Goal: Task Accomplishment & Management: Use online tool/utility

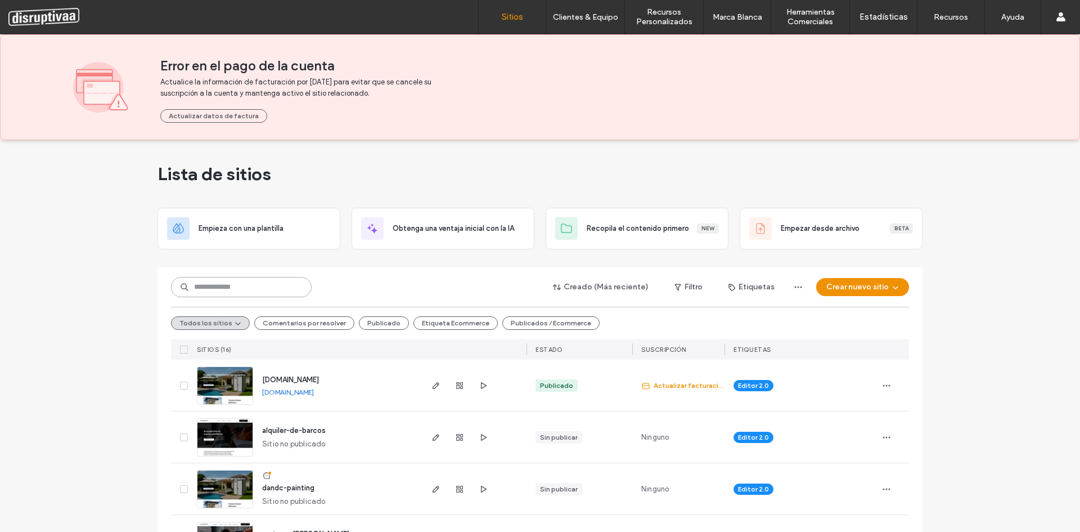
click at [228, 291] on input at bounding box center [241, 287] width 141 height 20
type input "********"
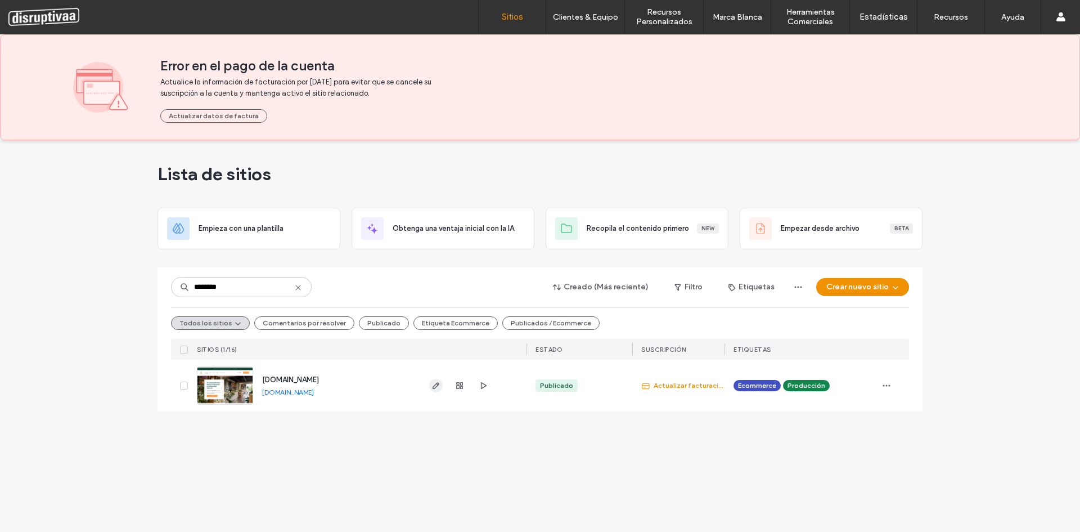
click at [433, 387] on use "button" at bounding box center [436, 385] width 7 height 7
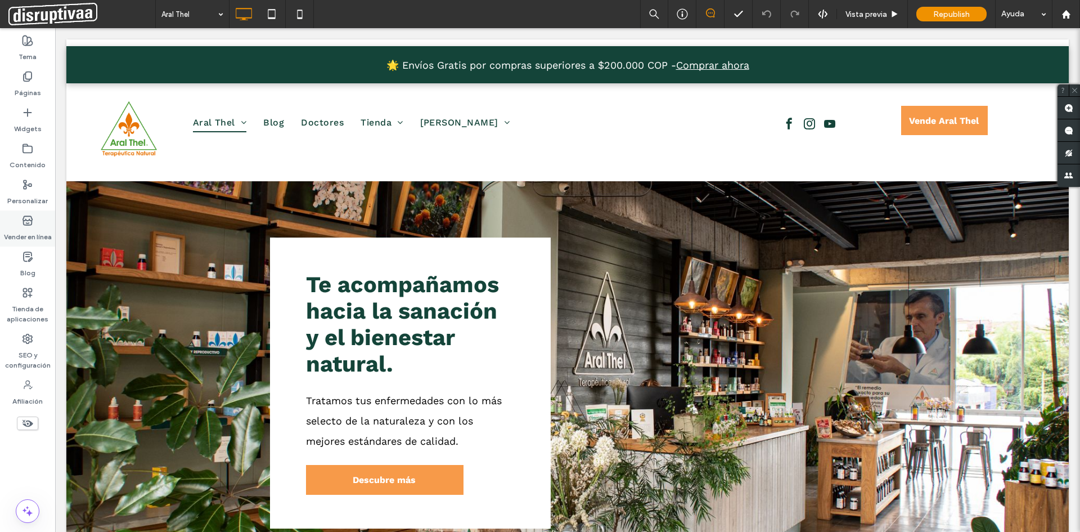
click at [24, 218] on use at bounding box center [27, 220] width 9 height 9
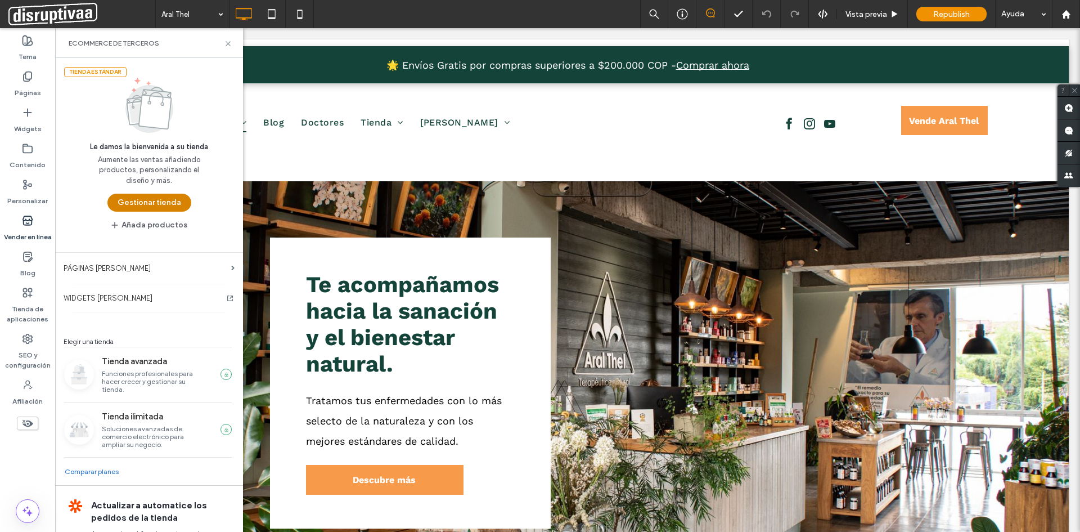
click at [165, 196] on button "Gestionar tienda" at bounding box center [149, 203] width 84 height 18
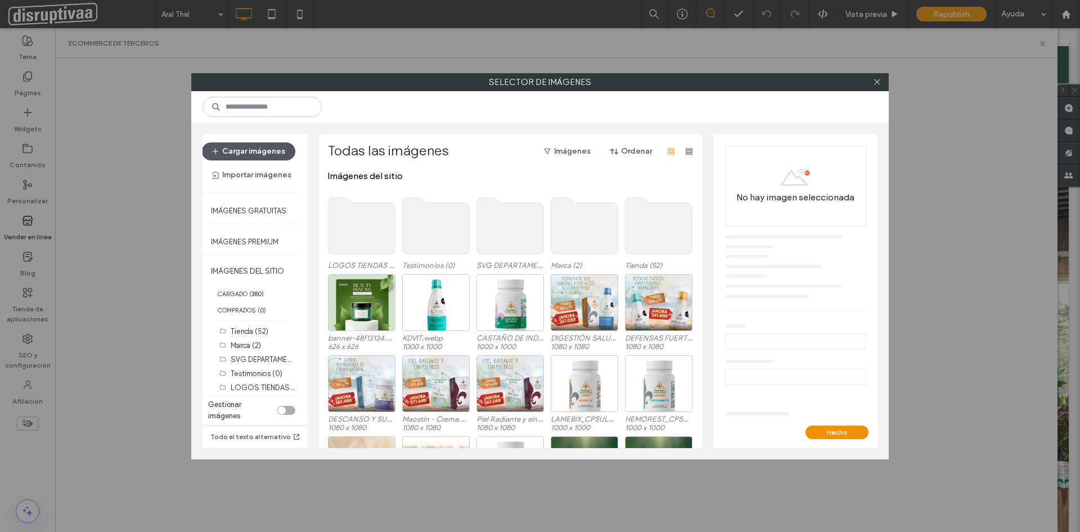
click at [241, 150] on button "Cargar imágenes" at bounding box center [248, 151] width 93 height 18
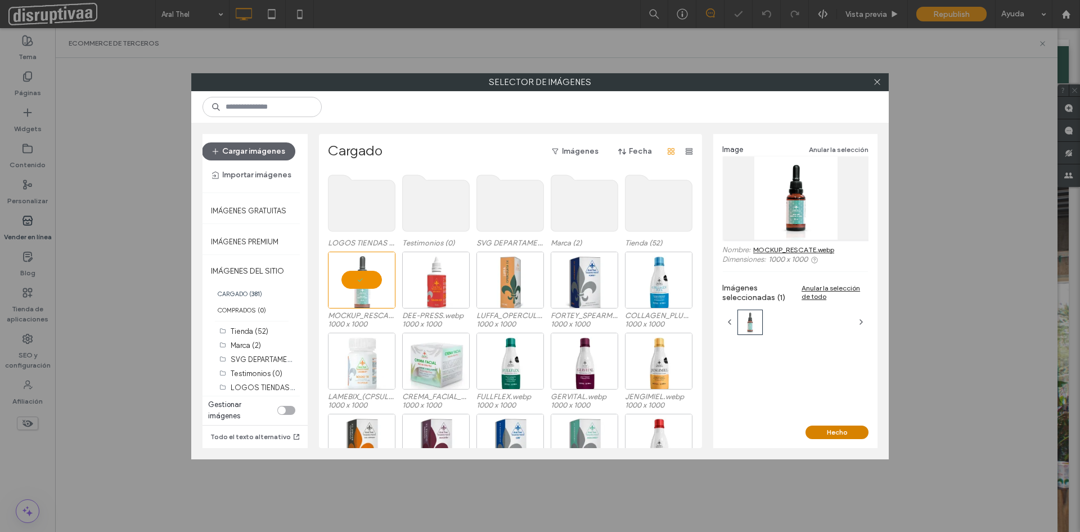
click at [848, 431] on button "Hecho" at bounding box center [837, 432] width 63 height 14
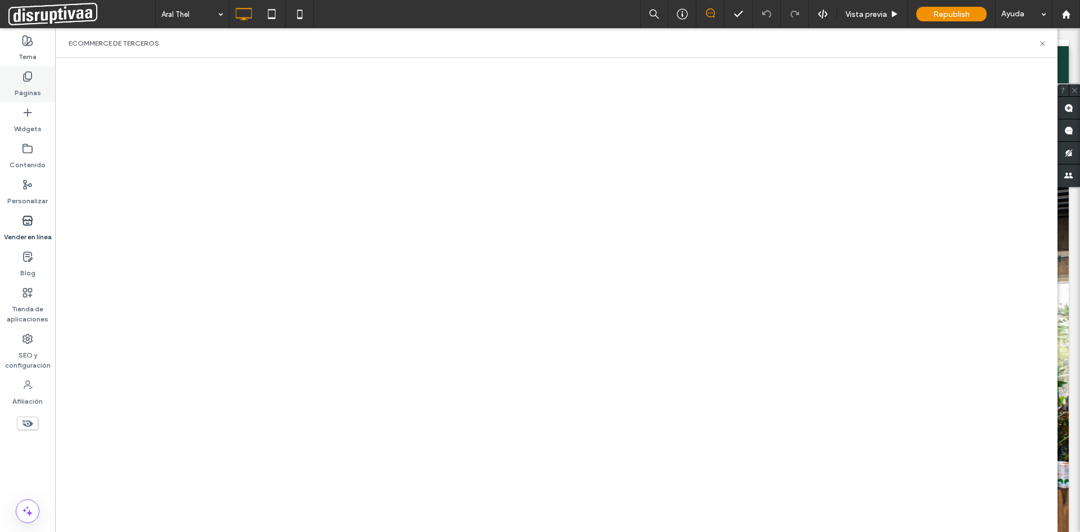
click at [25, 78] on icon at bounding box center [27, 76] width 11 height 11
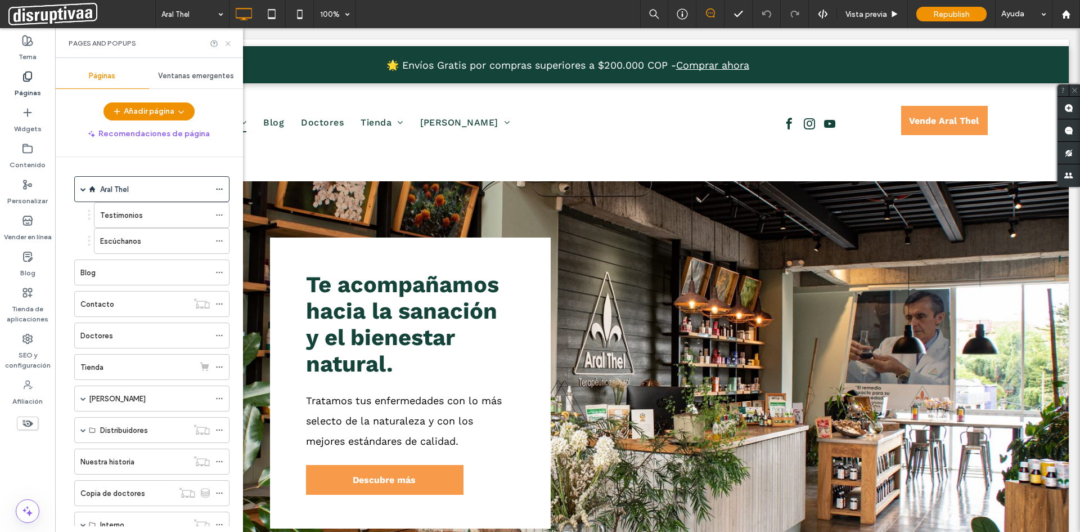
click at [228, 41] on icon at bounding box center [228, 43] width 8 height 8
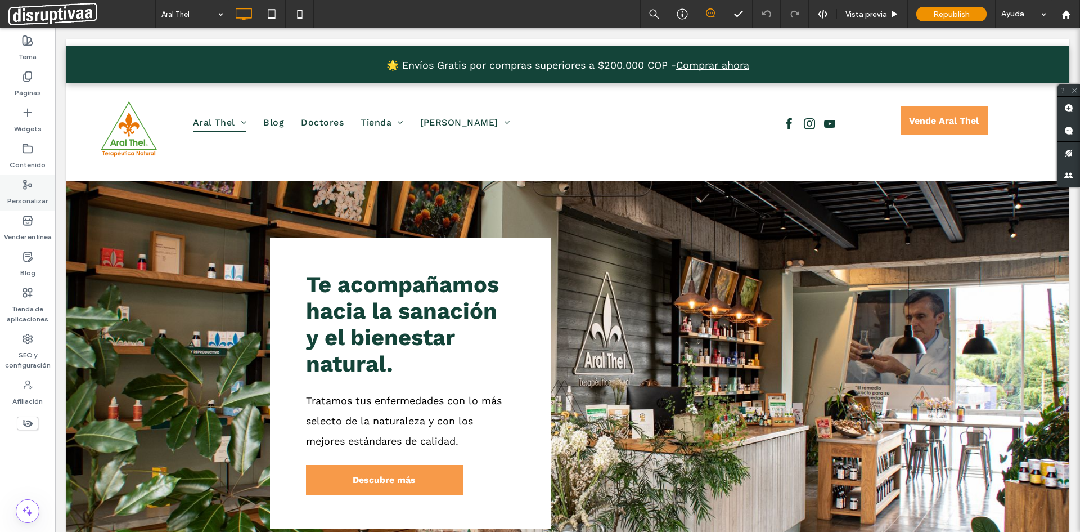
click at [24, 179] on icon at bounding box center [27, 184] width 11 height 11
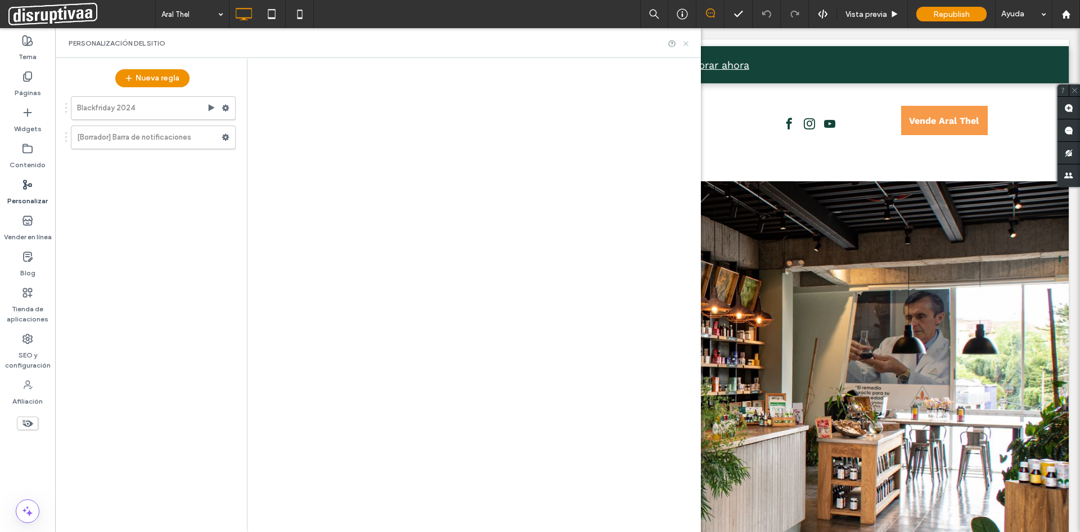
click at [689, 45] on icon at bounding box center [686, 43] width 8 height 8
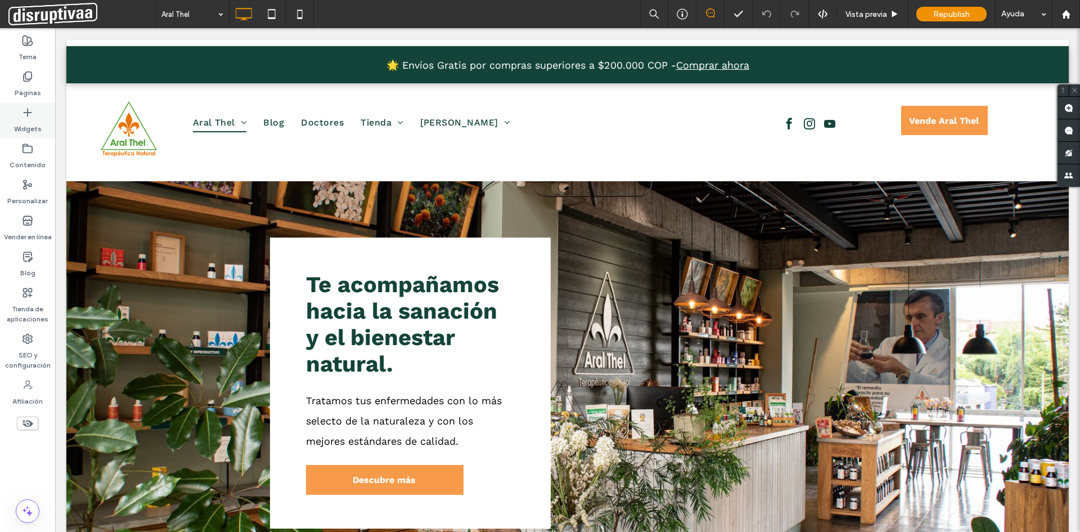
click at [27, 117] on icon at bounding box center [27, 112] width 11 height 11
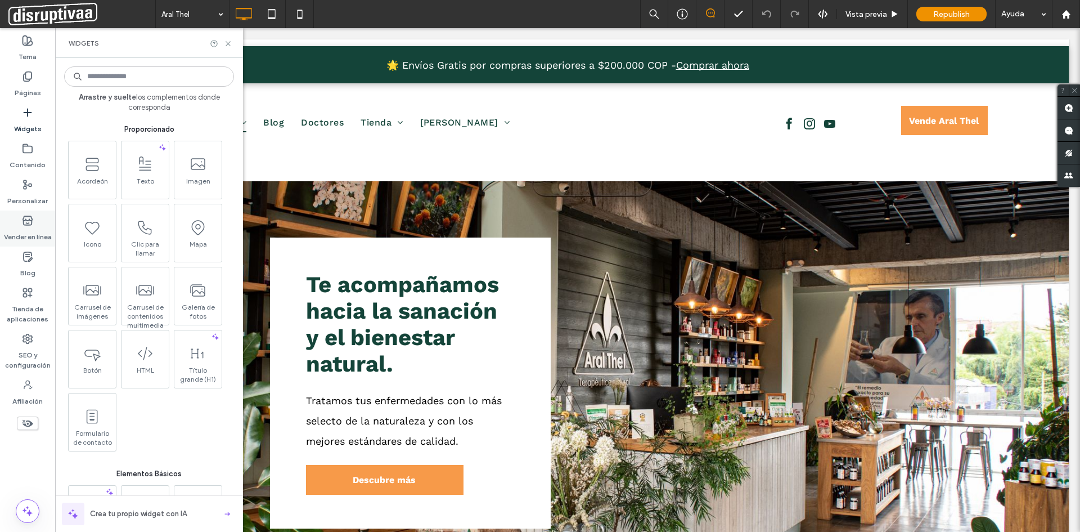
click at [27, 233] on label "Vender en línea" at bounding box center [28, 234] width 48 height 16
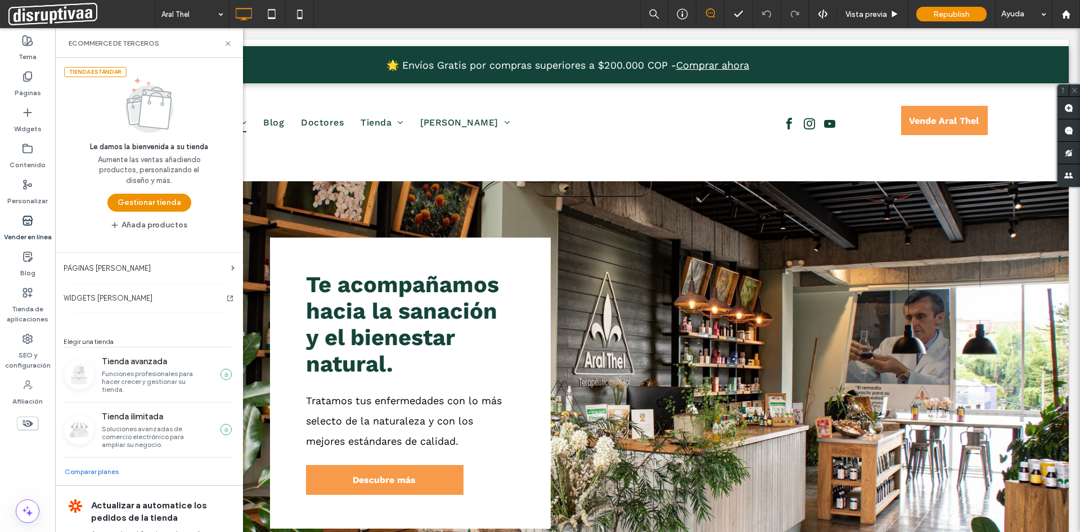
click at [148, 212] on div "Tienda estándar Le damos la bienvenida a su tienda Aumente las ventas añadiendo…" at bounding box center [149, 146] width 188 height 176
click at [148, 197] on button "Gestionar tienda" at bounding box center [149, 203] width 84 height 18
